Goal: Communication & Community: Answer question/provide support

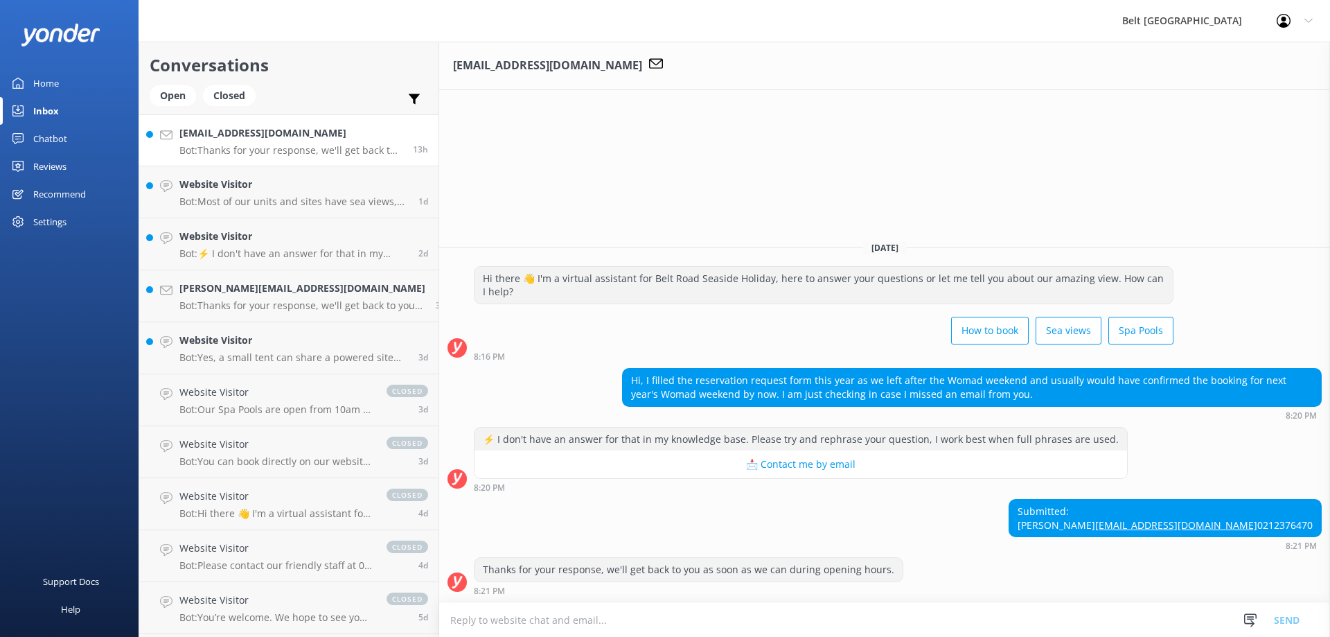
click at [260, 130] on h4 "[EMAIL_ADDRESS][DOMAIN_NAME]" at bounding box center [290, 132] width 223 height 15
click at [506, 619] on textarea at bounding box center [884, 620] width 891 height 34
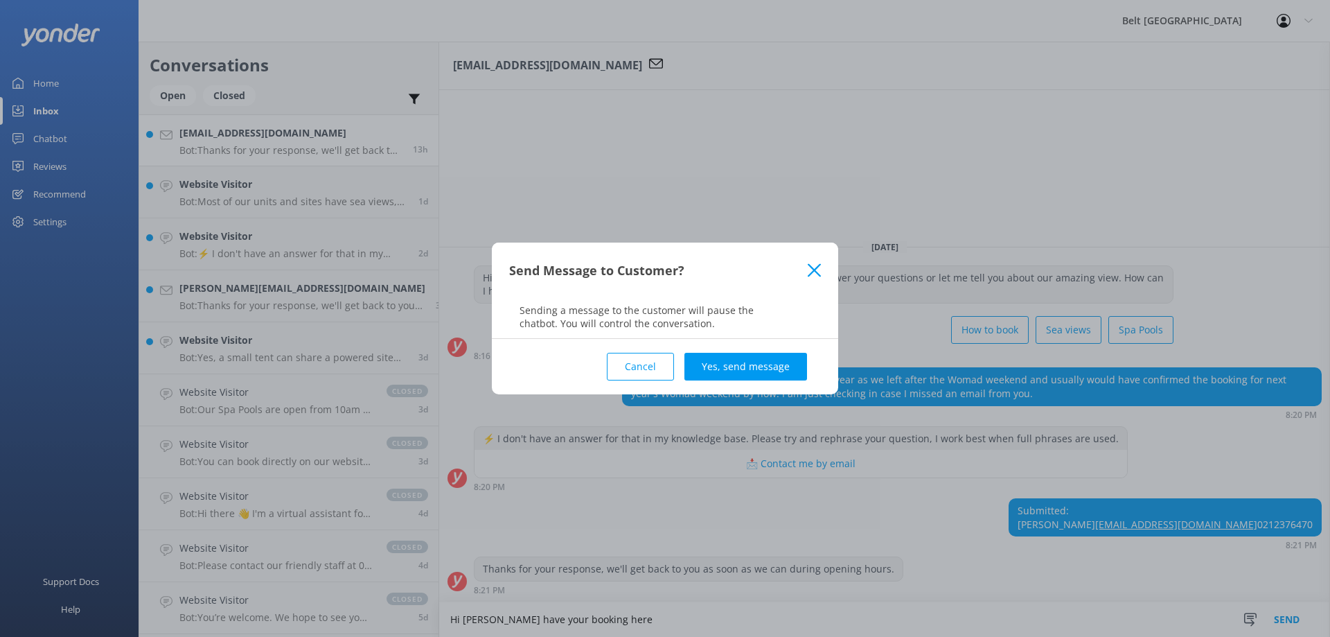
type textarea "Hi [PERSON_NAME] have your booking here"
click at [457, 618] on div "Send Message to Customer? Sending a message to the customer will pause the chat…" at bounding box center [665, 318] width 1330 height 637
click at [584, 619] on div "Send Message to Customer? Sending a message to the customer will pause the chat…" at bounding box center [665, 318] width 1330 height 637
click at [574, 620] on div "Send Message to Customer? Sending a message to the customer will pause the chat…" at bounding box center [665, 318] width 1330 height 637
click at [528, 619] on div "Send Message to Customer? Sending a message to the customer will pause the chat…" at bounding box center [665, 318] width 1330 height 637
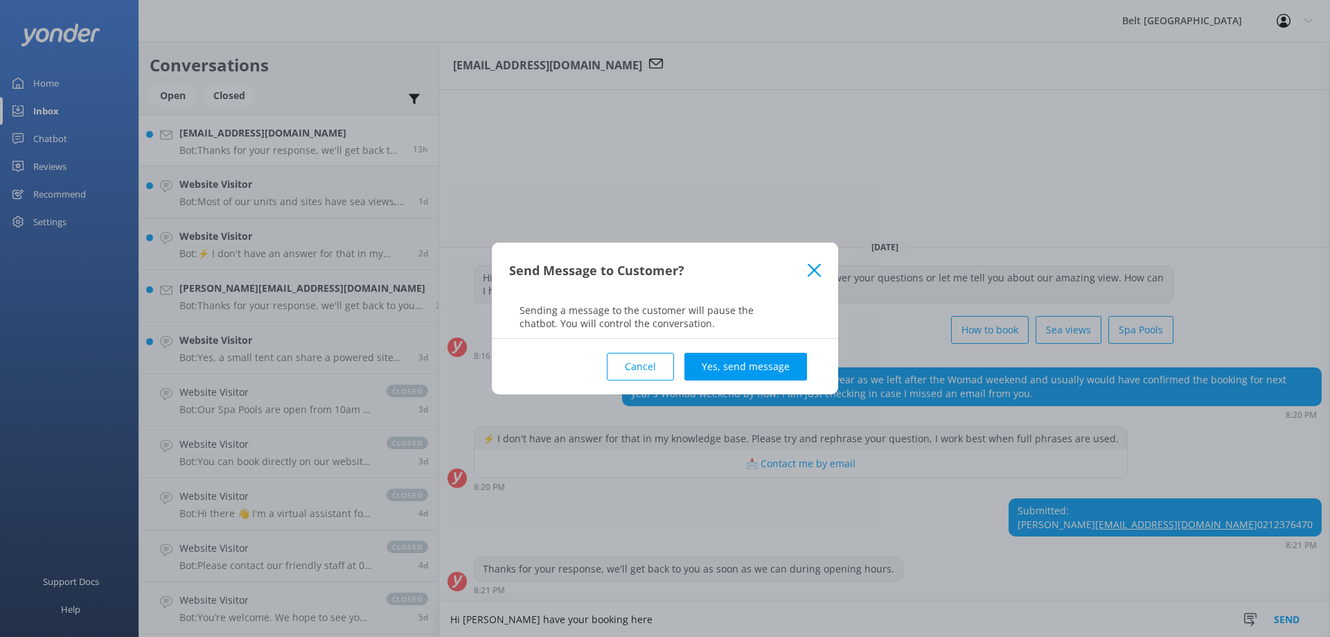
click at [462, 617] on div "Send Message to Customer? Sending a message to the customer will pause the chat…" at bounding box center [665, 318] width 1330 height 637
click at [641, 369] on button "Cancel" at bounding box center [640, 367] width 67 height 28
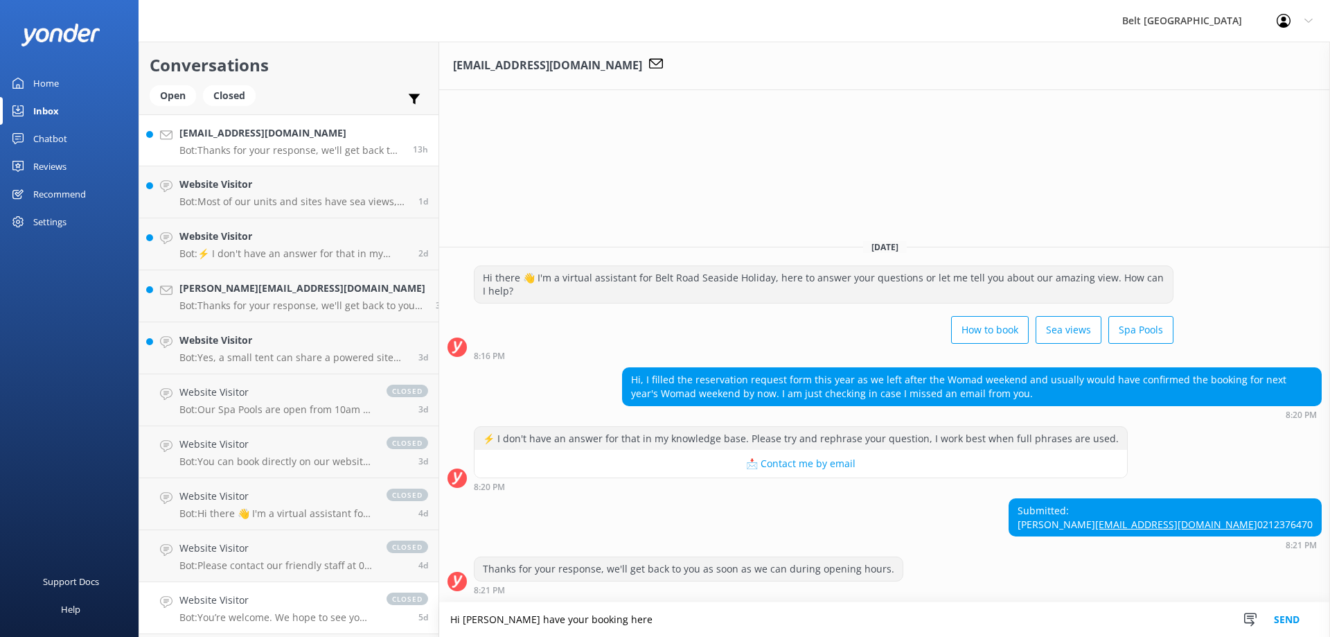
drag, startPoint x: 534, startPoint y: 619, endPoint x: 380, endPoint y: 605, distance: 155.1
click at [380, 605] on div "Conversations Open Closed Important Assigned to me Unassigned [EMAIL_ADDRESS][D…" at bounding box center [734, 339] width 1191 height 595
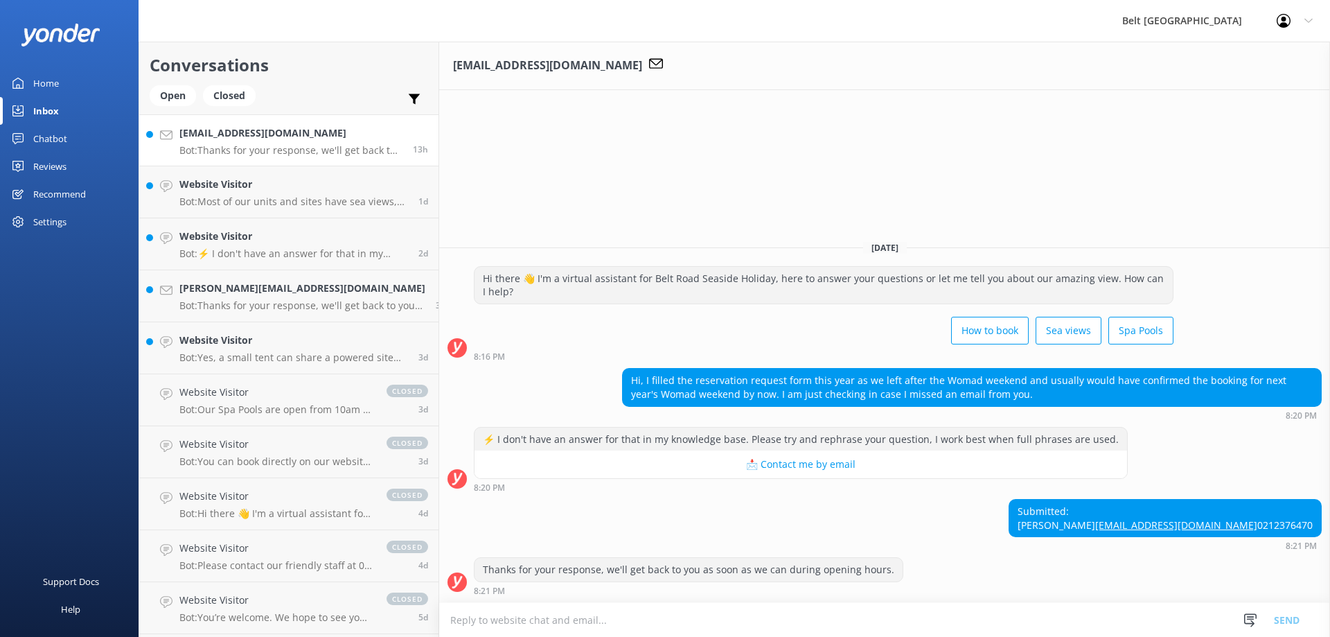
click at [452, 617] on textarea at bounding box center [884, 620] width 891 height 34
click at [1246, 518] on link "[EMAIL_ADDRESS][DOMAIN_NAME]" at bounding box center [1176, 524] width 162 height 13
click at [493, 621] on textarea at bounding box center [884, 620] width 891 height 34
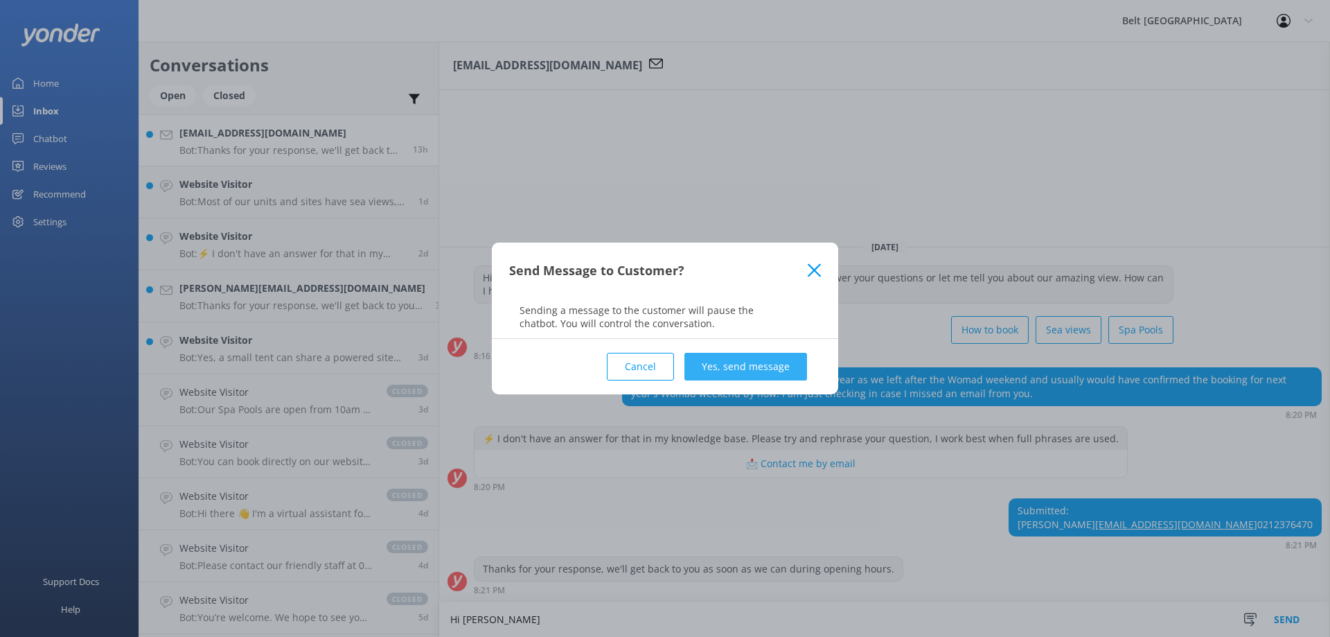
type textarea "Hi [PERSON_NAME]"
click at [756, 368] on button "Yes, send message" at bounding box center [745, 367] width 123 height 28
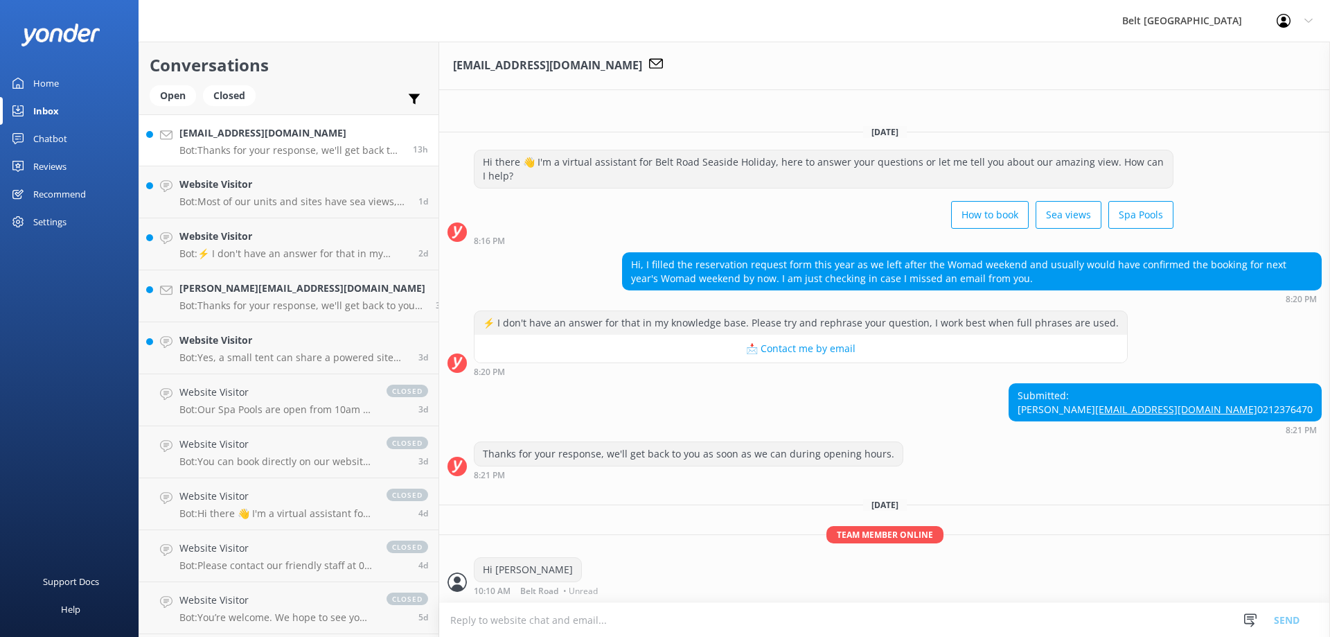
click at [506, 569] on div "Hi [PERSON_NAME] 10:10 AM [GEOGRAPHIC_DATA] • Unread" at bounding box center [537, 576] width 127 height 38
click at [452, 619] on textarea at bounding box center [884, 620] width 891 height 34
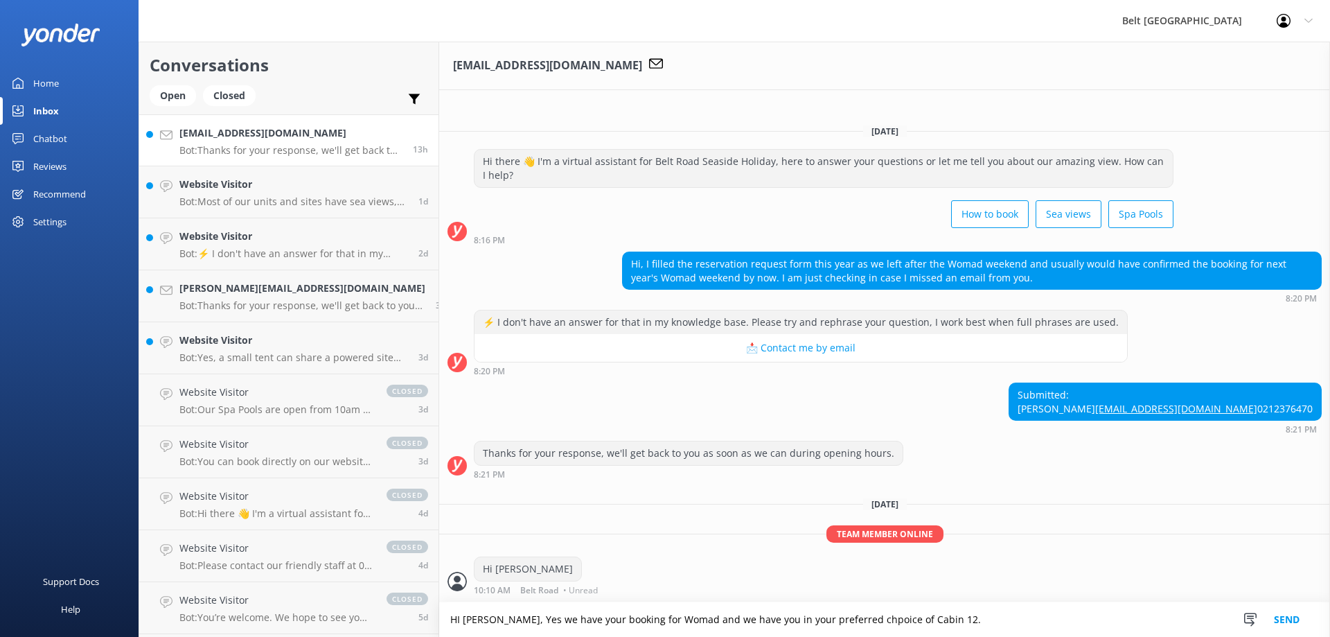
click at [812, 618] on textarea "HI [PERSON_NAME], Yes we have your booking for Womad and we have you in your pr…" at bounding box center [884, 619] width 891 height 35
drag, startPoint x: 903, startPoint y: 623, endPoint x: 917, endPoint y: 622, distance: 13.9
click at [908, 623] on textarea "HI [PERSON_NAME], Yes we have your booking for Womad and we have you in your pr…" at bounding box center [884, 619] width 891 height 35
type textarea "HI [PERSON_NAME], Yes we have your booking for Womad and we have you in your pr…"
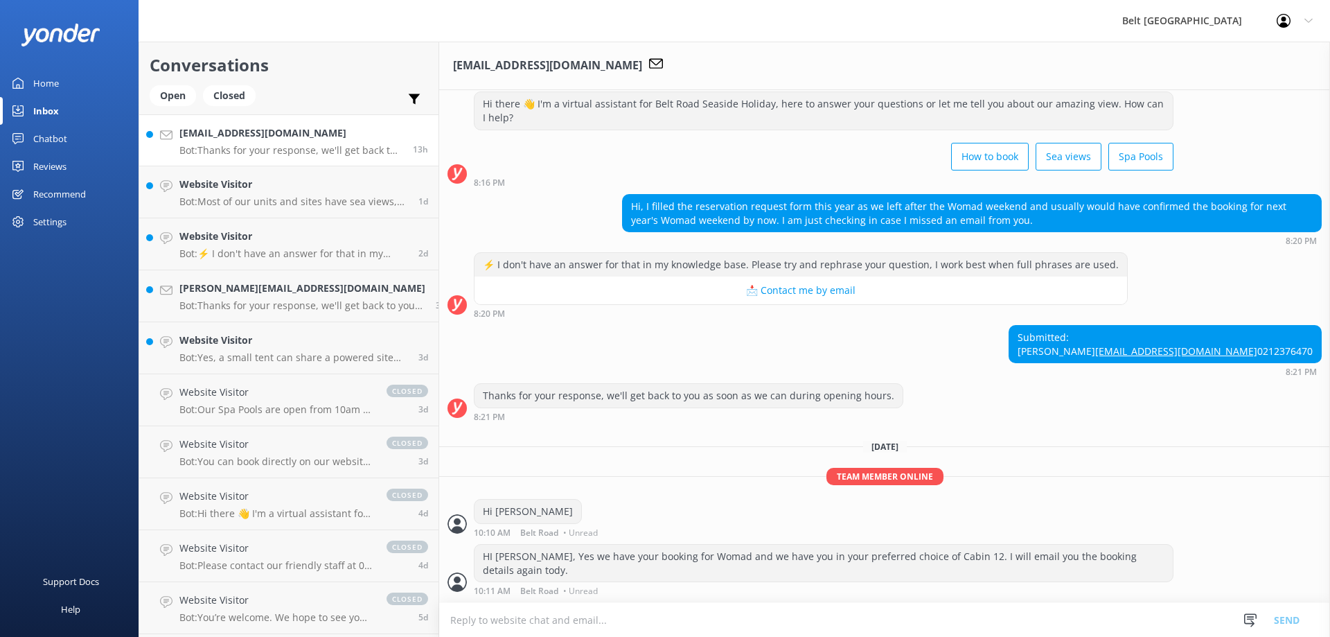
scroll to position [1, 0]
click at [1117, 567] on div "HI [PERSON_NAME], Yes we have your booking for Womad and we have you in your pr…" at bounding box center [824, 562] width 698 height 37
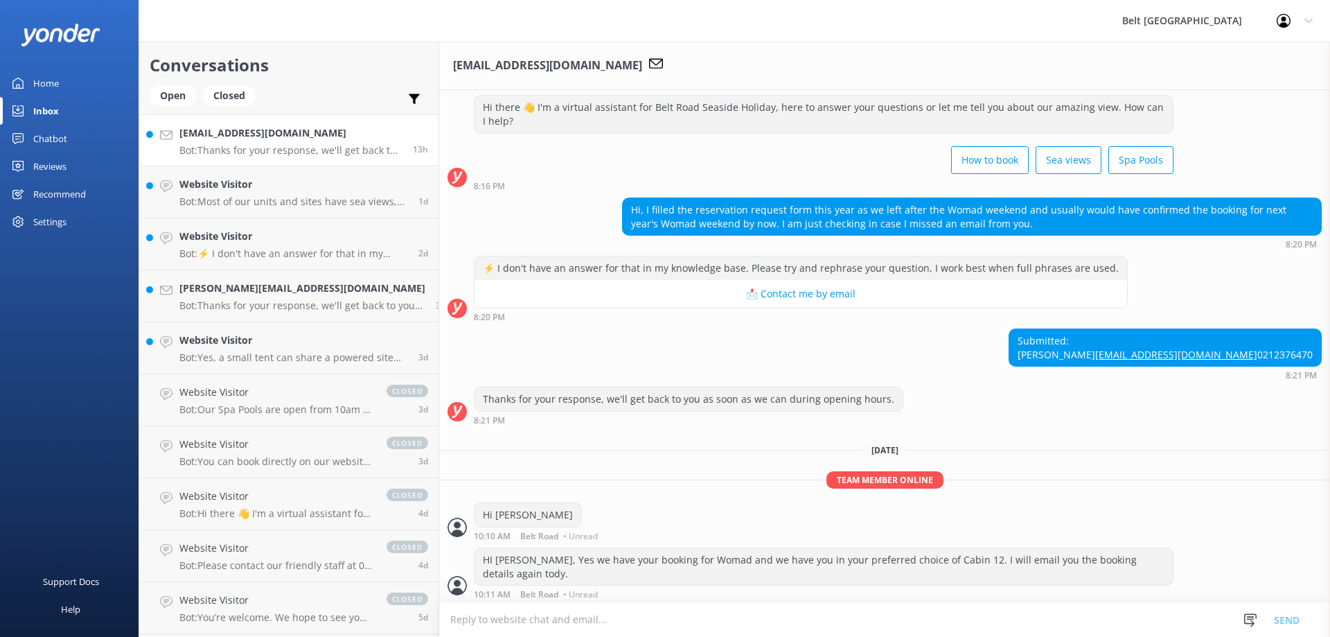
scroll to position [48, 0]
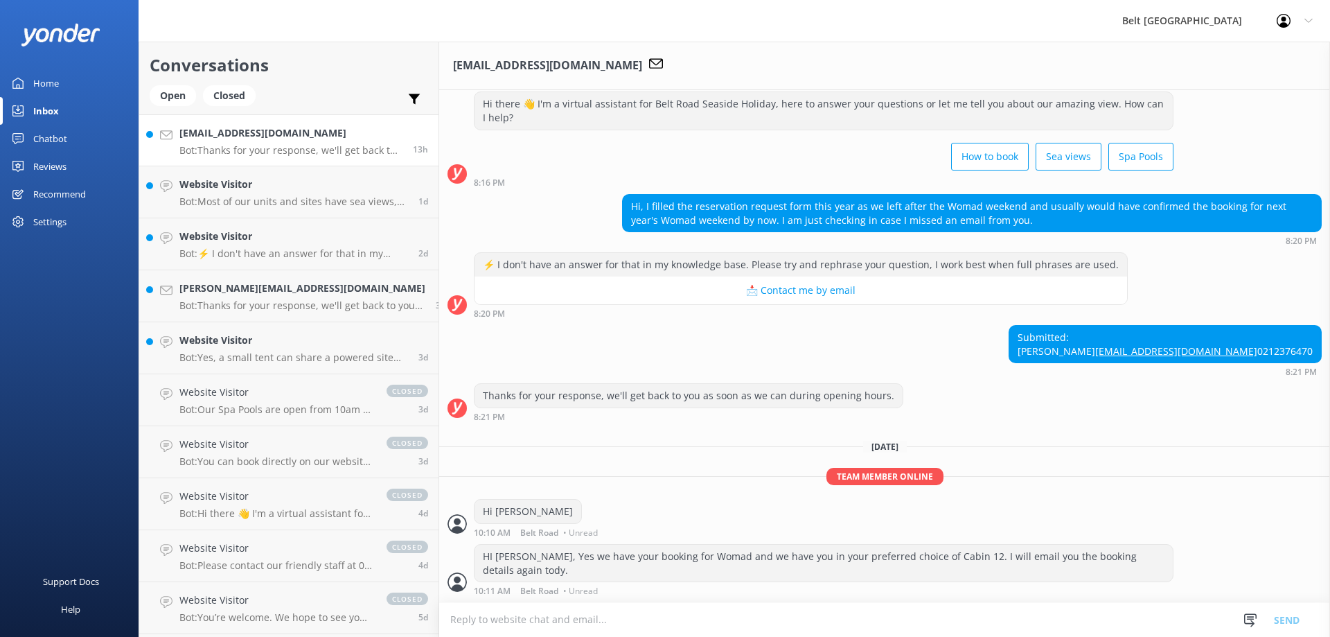
drag, startPoint x: 623, startPoint y: 568, endPoint x: 716, endPoint y: 574, distance: 93.7
click at [624, 568] on div "HI [PERSON_NAME], Yes we have your booking for Womad and we have you in your pr…" at bounding box center [824, 562] width 698 height 37
click at [520, 626] on textarea at bounding box center [884, 620] width 891 height 34
click at [1285, 620] on div "Snippets Manage Long Term Stays Thank you for your enquiry. Unfort Pets Thanks …" at bounding box center [1276, 620] width 73 height 34
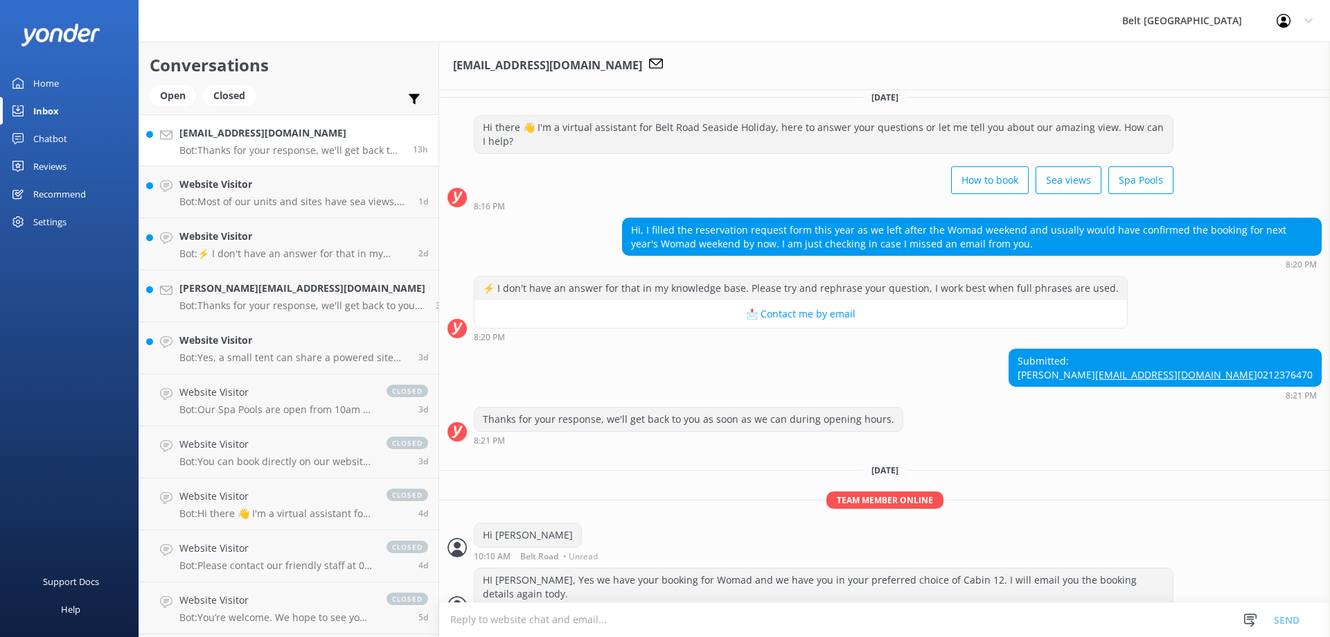
scroll to position [0, 0]
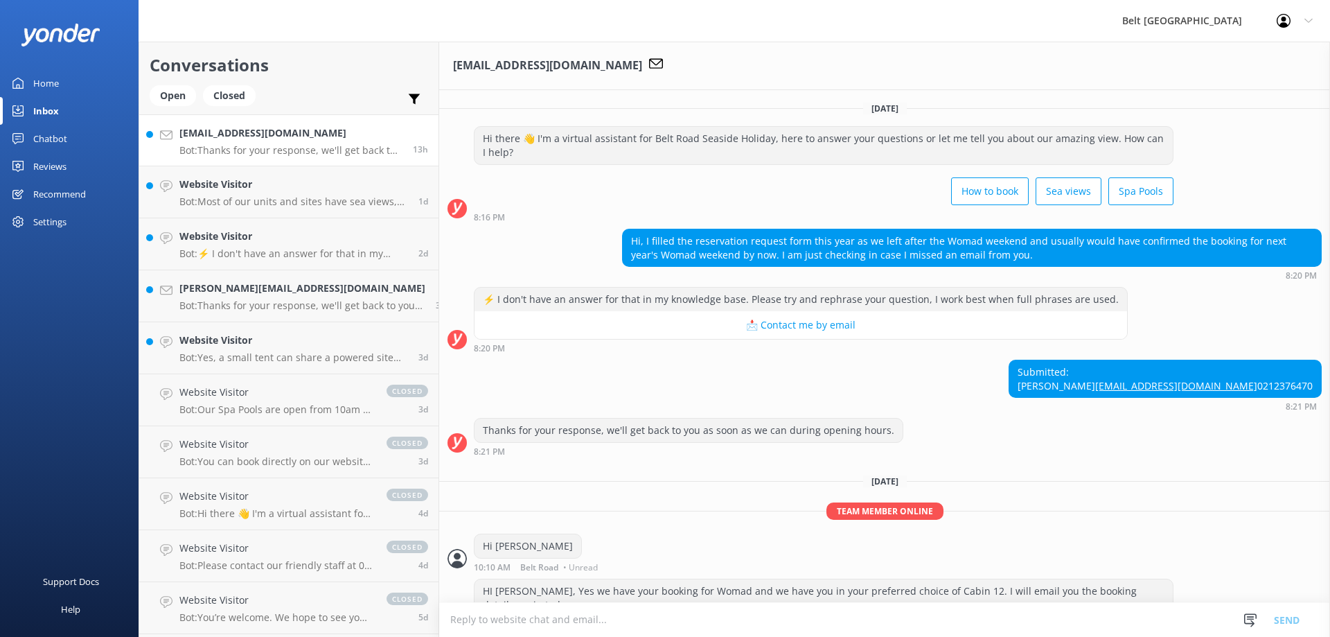
click at [231, 134] on h4 "[EMAIL_ADDRESS][DOMAIN_NAME]" at bounding box center [290, 132] width 223 height 15
click at [223, 190] on h4 "Website Visitor" at bounding box center [293, 184] width 229 height 15
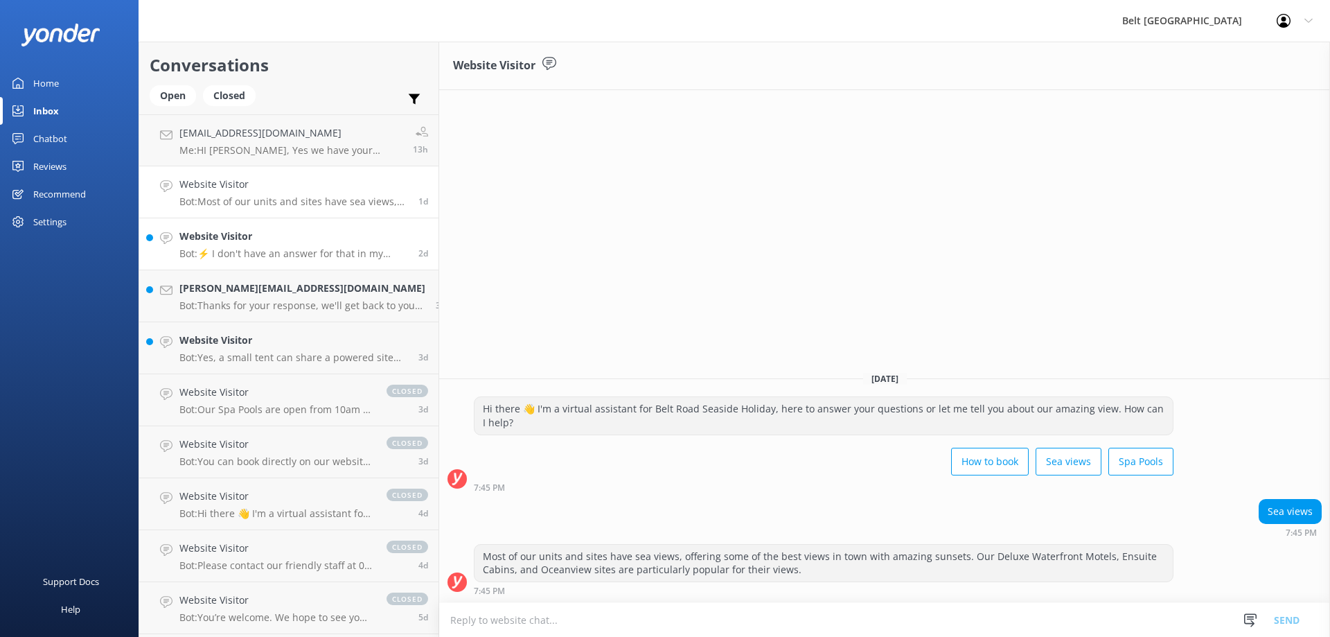
click at [222, 249] on p "Bot: ⚡ I don't have an answer for that in my knowledge base. Please try and rep…" at bounding box center [293, 253] width 229 height 12
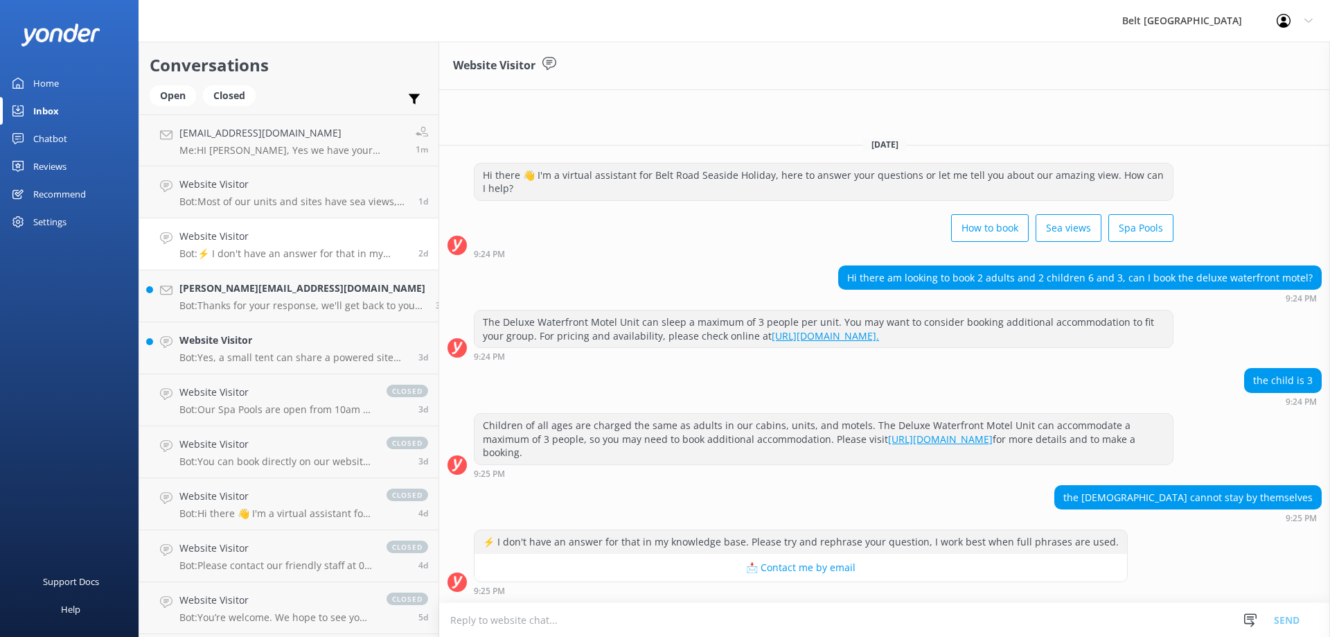
click at [475, 619] on textarea at bounding box center [884, 620] width 891 height 34
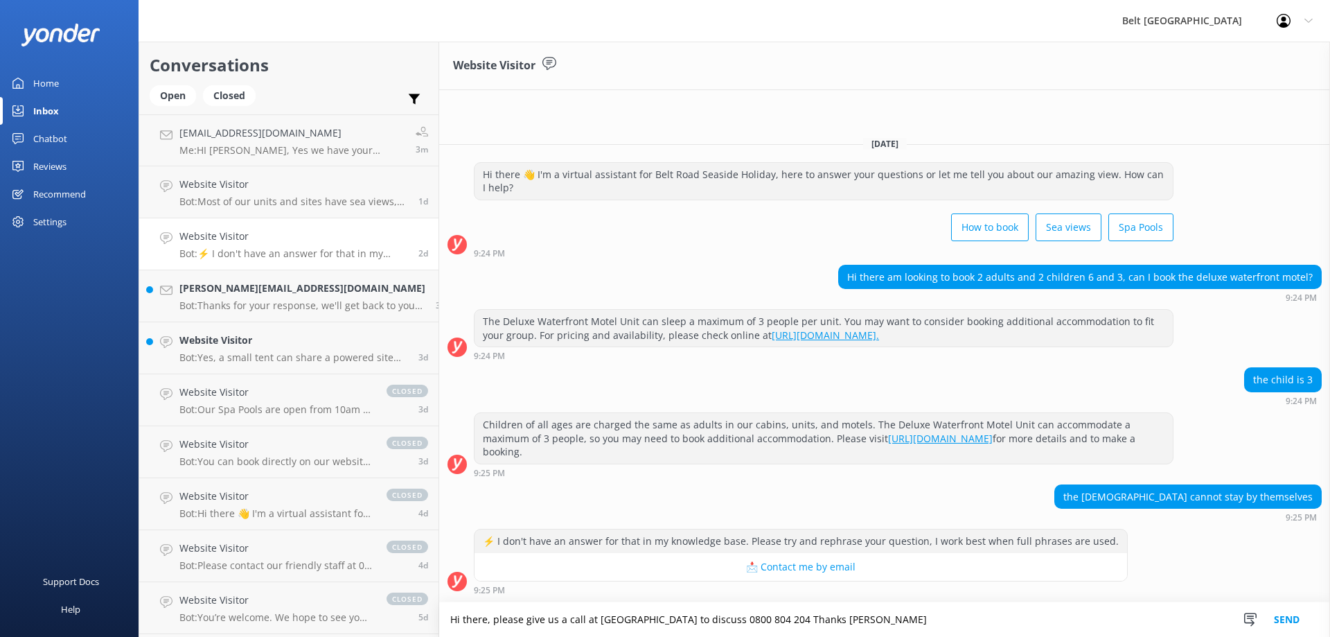
type textarea "Hi there, please give us a call at [GEOGRAPHIC_DATA] to discuss 0800 804 204 Th…"
click at [1286, 622] on button "Send" at bounding box center [1287, 619] width 52 height 35
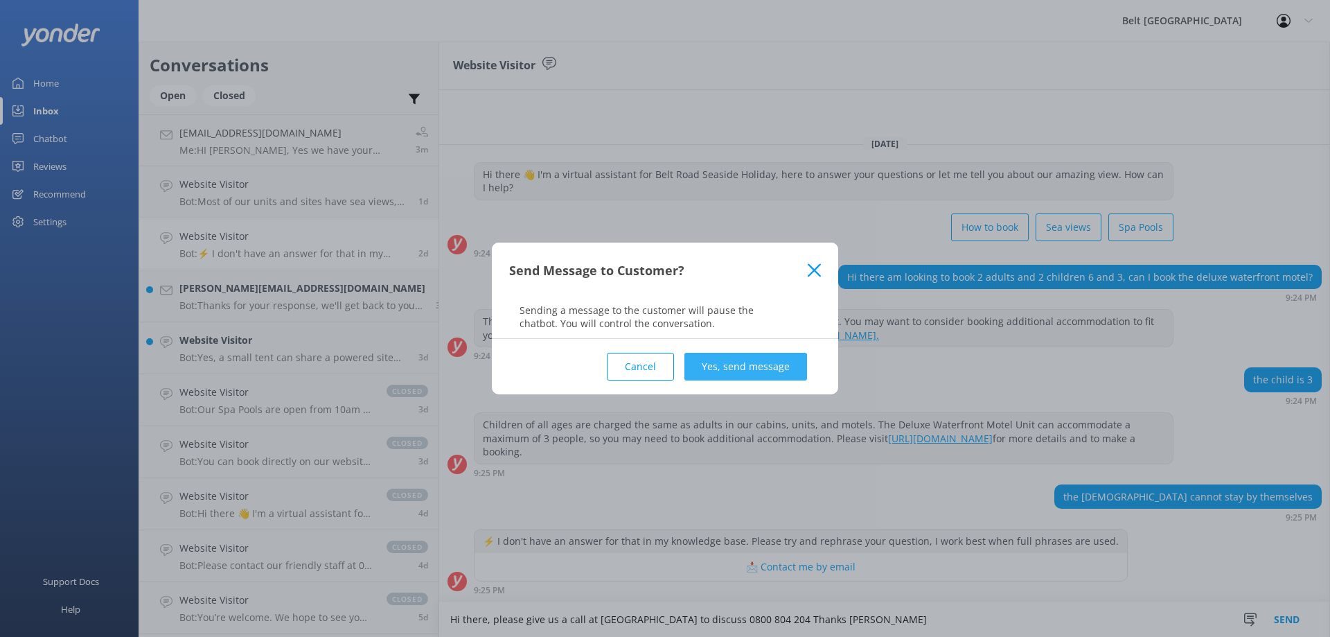
click at [746, 367] on button "Yes, send message" at bounding box center [745, 367] width 123 height 28
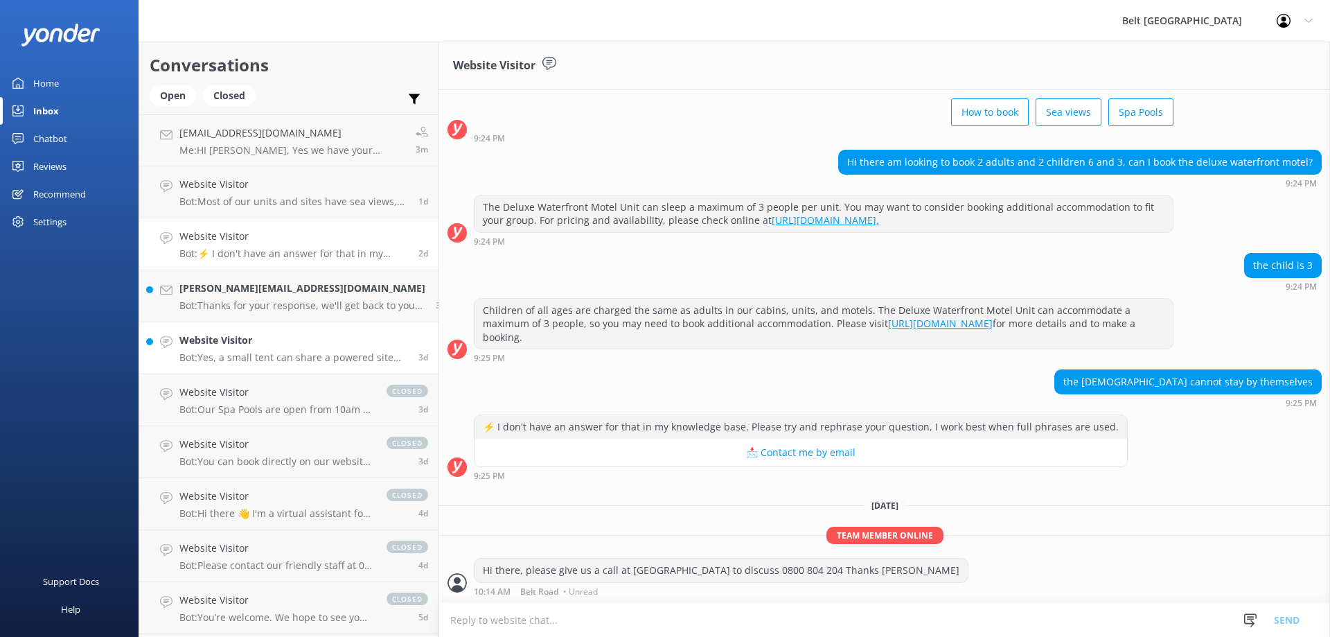
scroll to position [80, 0]
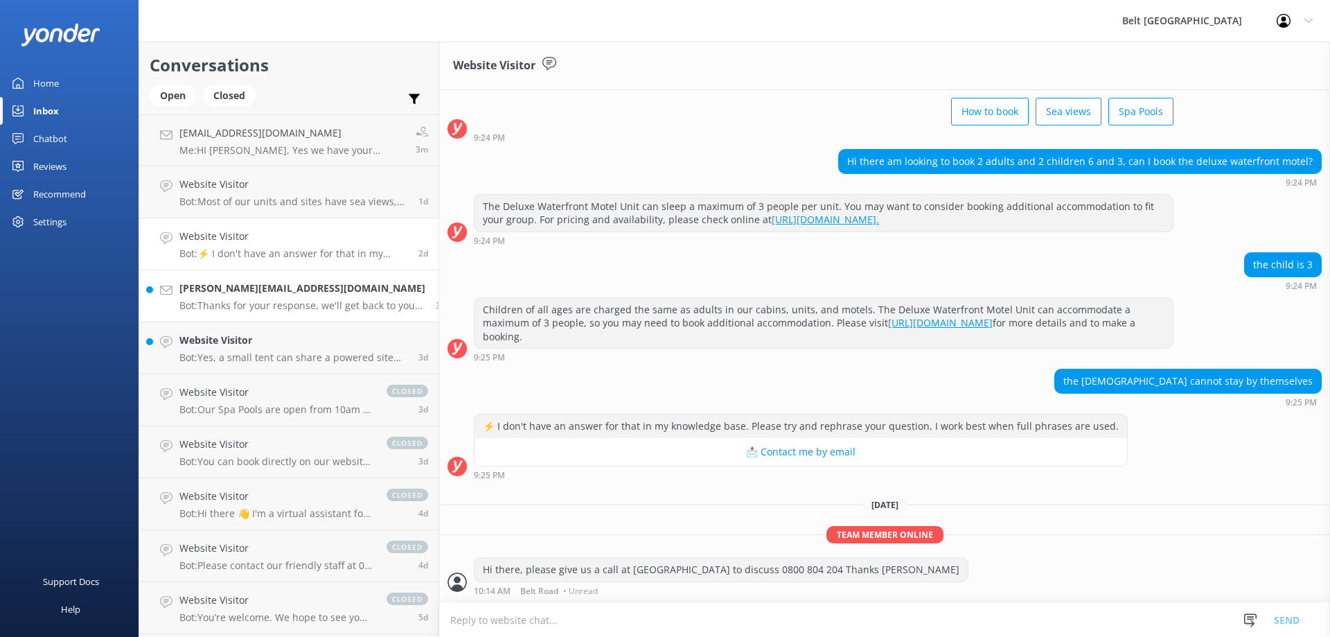
click at [256, 285] on h4 "[PERSON_NAME][EMAIL_ADDRESS][DOMAIN_NAME]" at bounding box center [302, 288] width 246 height 15
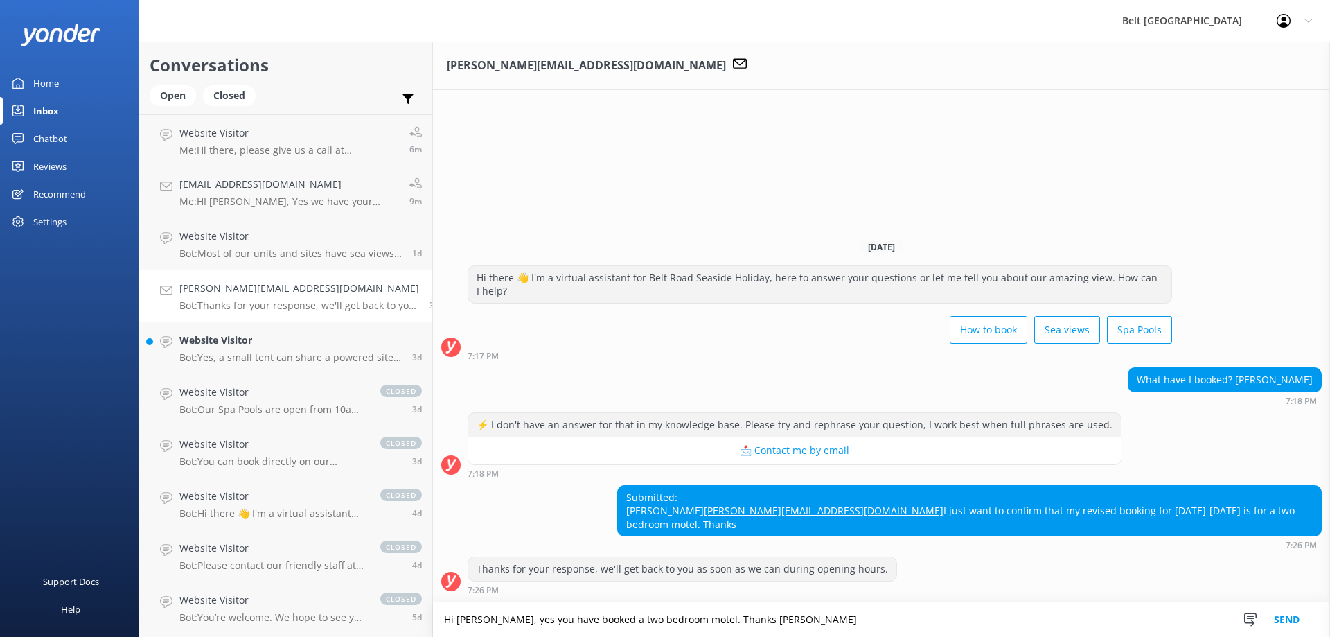
type textarea "Hi [PERSON_NAME], yes you have booked a two bedroom motel. Thanks [PERSON_NAME]"
click at [1284, 617] on button "Send" at bounding box center [1287, 619] width 52 height 35
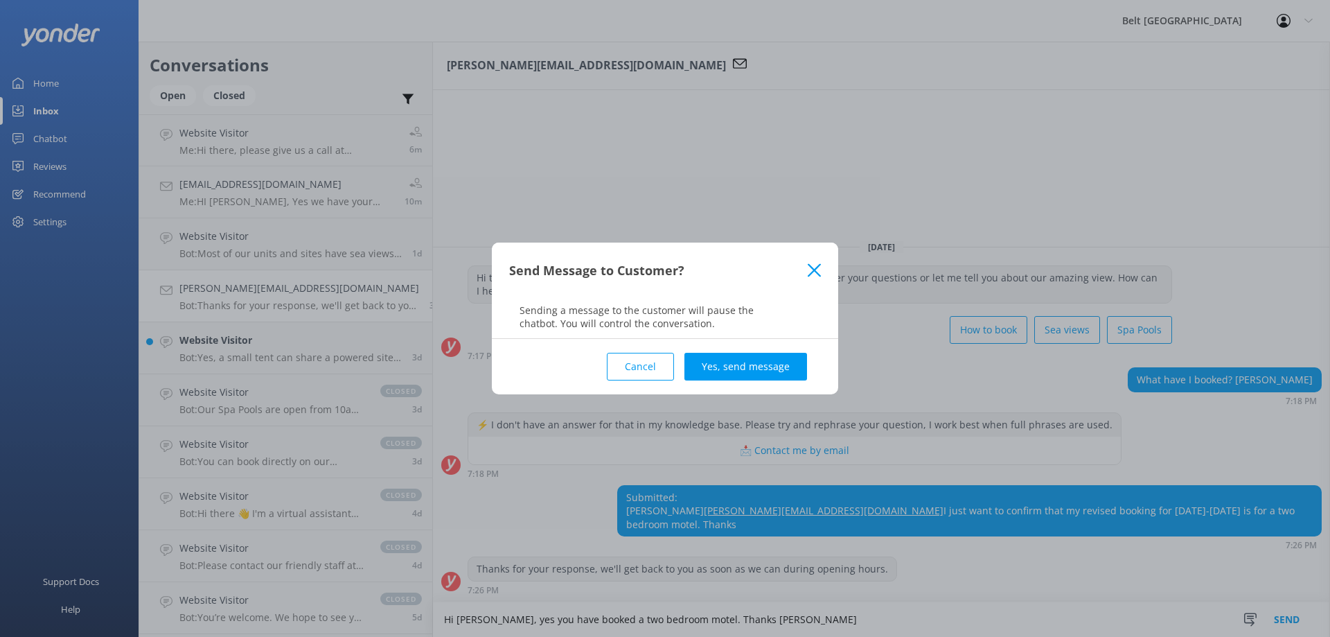
click at [744, 367] on button "Yes, send message" at bounding box center [745, 367] width 123 height 28
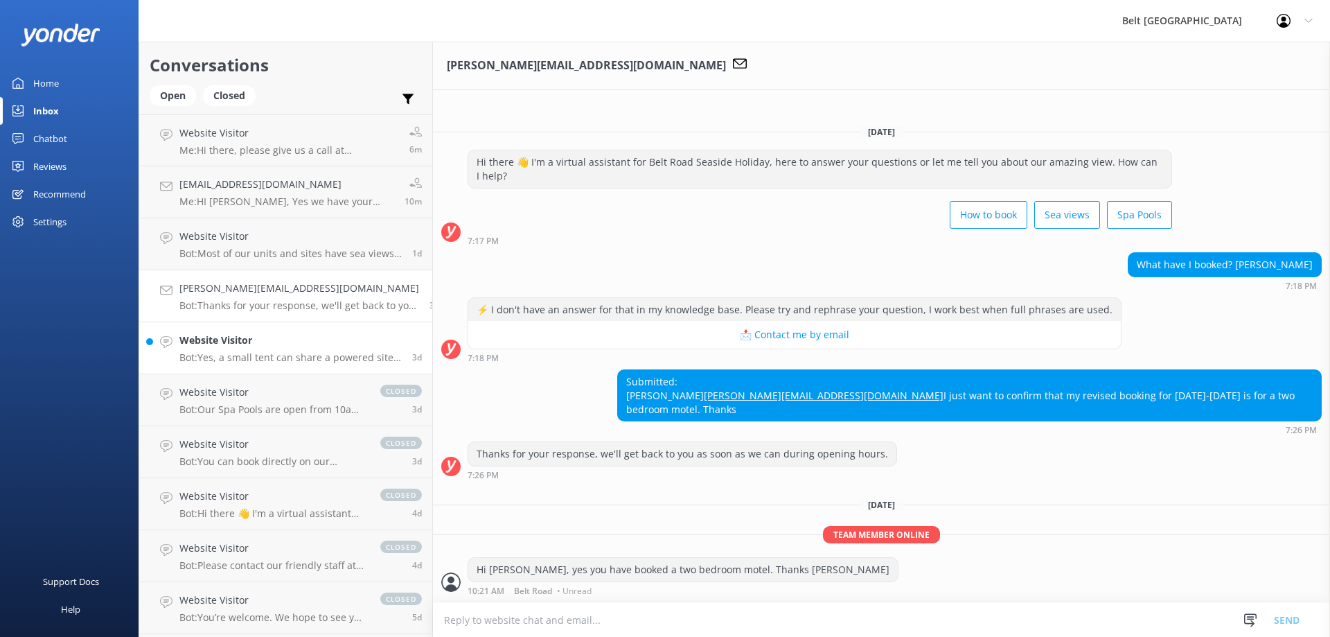
click at [264, 357] on p "Bot: Yes, a small tent can share a powered site with a caravan, as our powered …" at bounding box center [290, 357] width 222 height 12
